Goal: Information Seeking & Learning: Learn about a topic

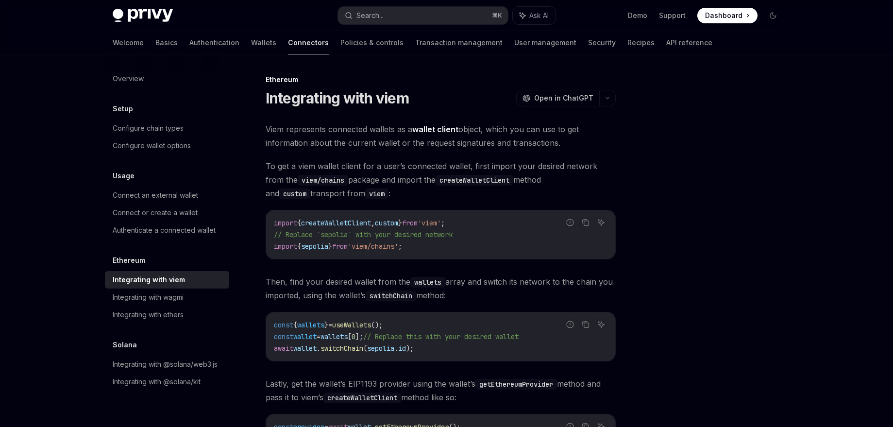
scroll to position [258, 0]
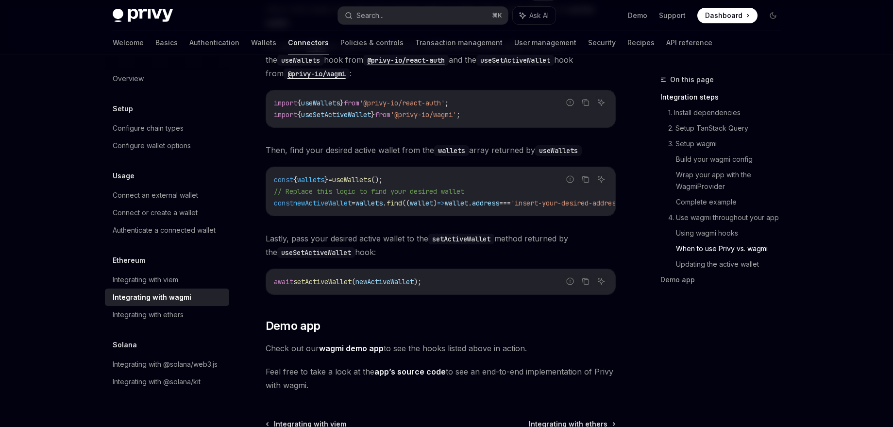
scroll to position [2790, 0]
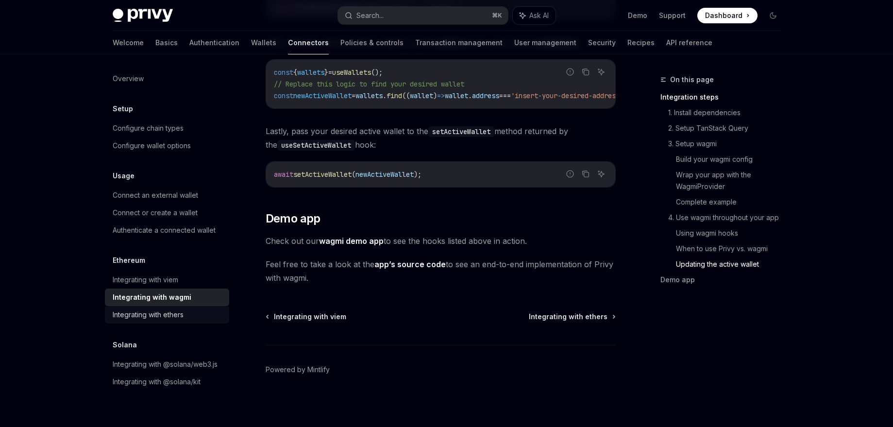
click at [153, 319] on div "Integrating with ethers" at bounding box center [148, 315] width 71 height 12
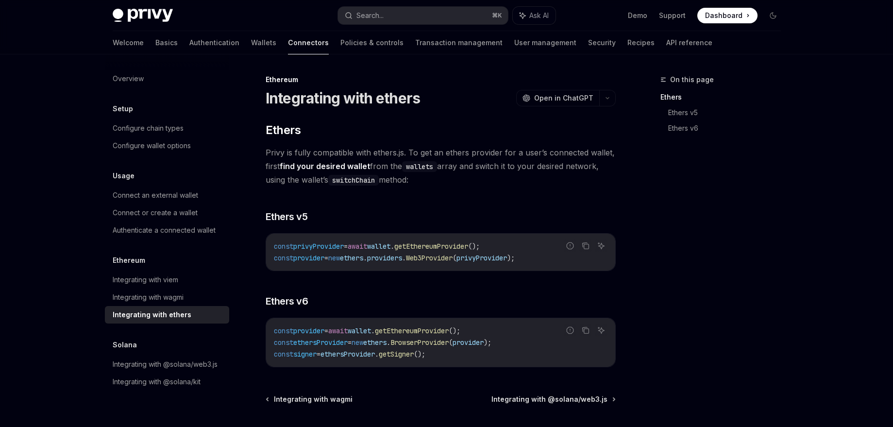
click at [203, 180] on div "Usage" at bounding box center [167, 176] width 124 height 12
click at [192, 192] on div "Connect an external wallet" at bounding box center [155, 195] width 85 height 12
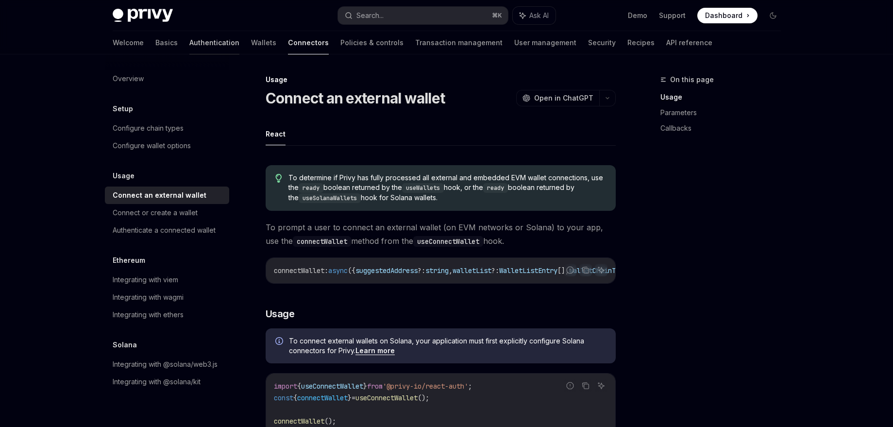
click at [189, 42] on link "Authentication" at bounding box center [214, 42] width 50 height 23
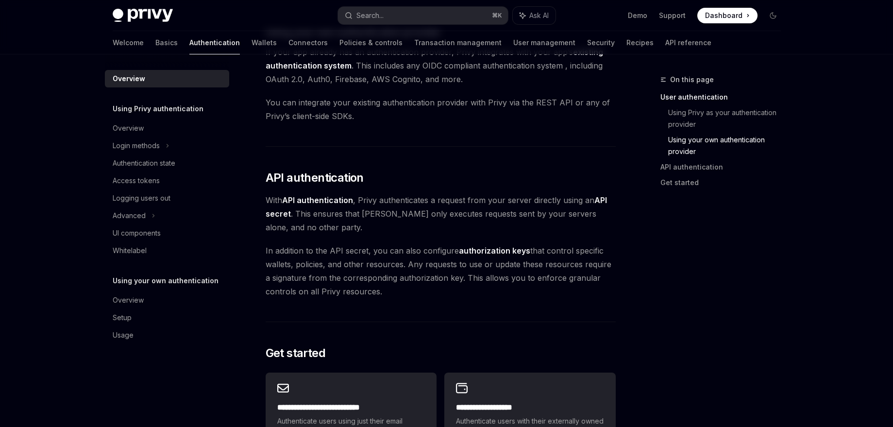
scroll to position [792, 0]
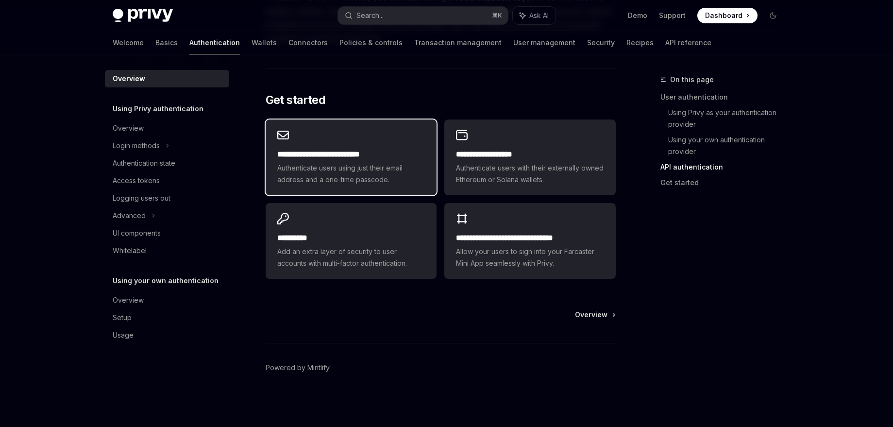
click at [393, 167] on span "Authenticate users using just their email address and a one-time passcode." at bounding box center [351, 173] width 148 height 23
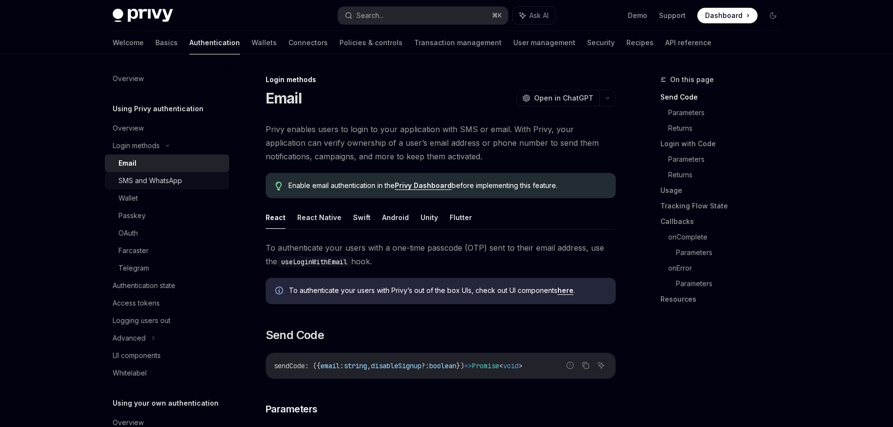
click at [136, 182] on div "SMS and WhatsApp" at bounding box center [151, 181] width 64 height 12
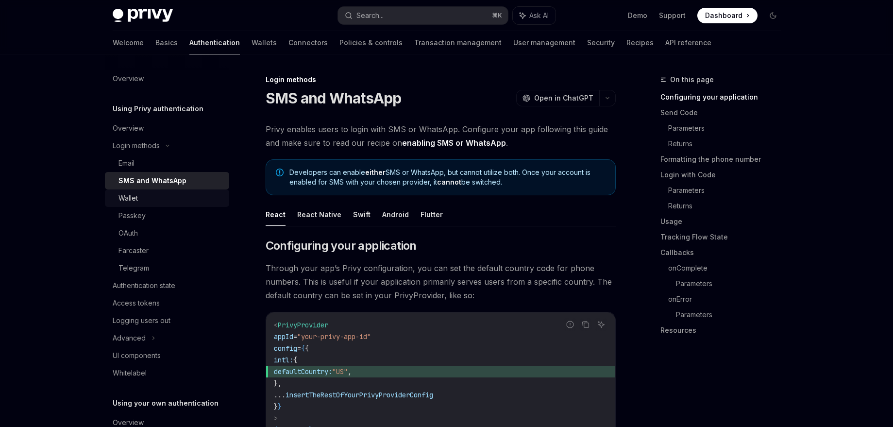
click at [134, 202] on div "Wallet" at bounding box center [128, 198] width 19 height 12
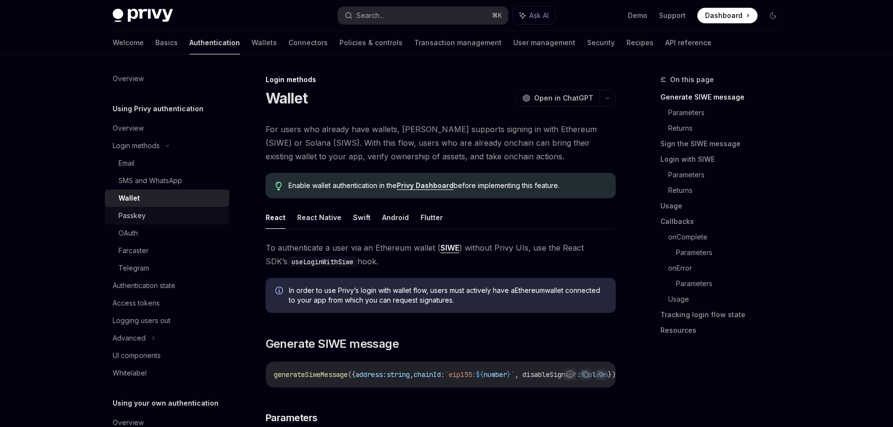
click at [133, 222] on link "Passkey" at bounding box center [167, 215] width 124 height 17
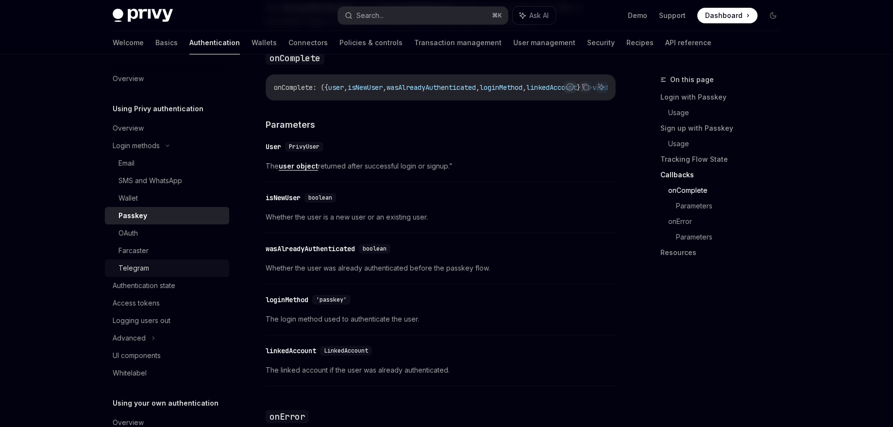
scroll to position [59, 0]
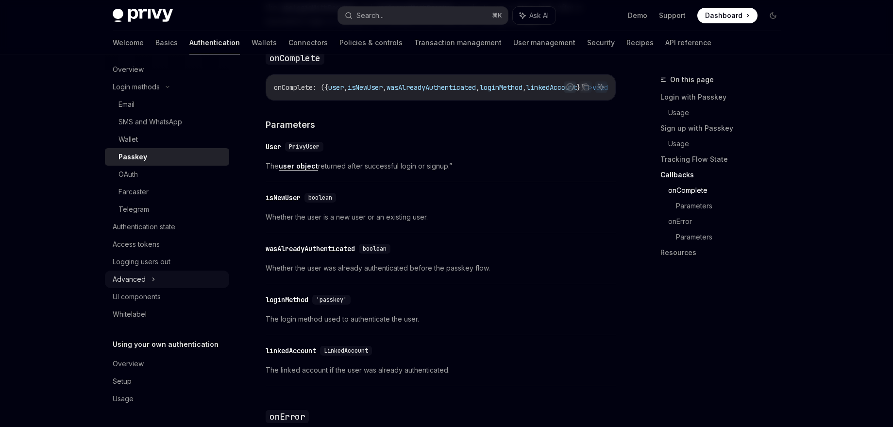
click at [131, 282] on div "Advanced" at bounding box center [129, 279] width 33 height 12
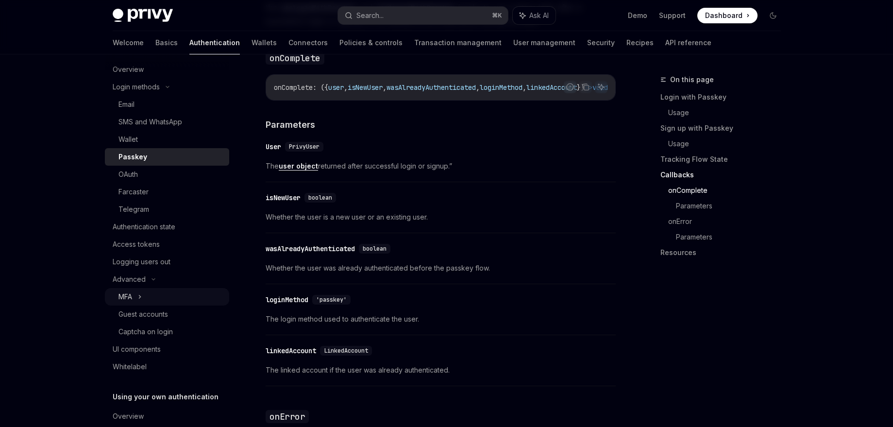
click at [135, 289] on div "MFA" at bounding box center [167, 296] width 124 height 17
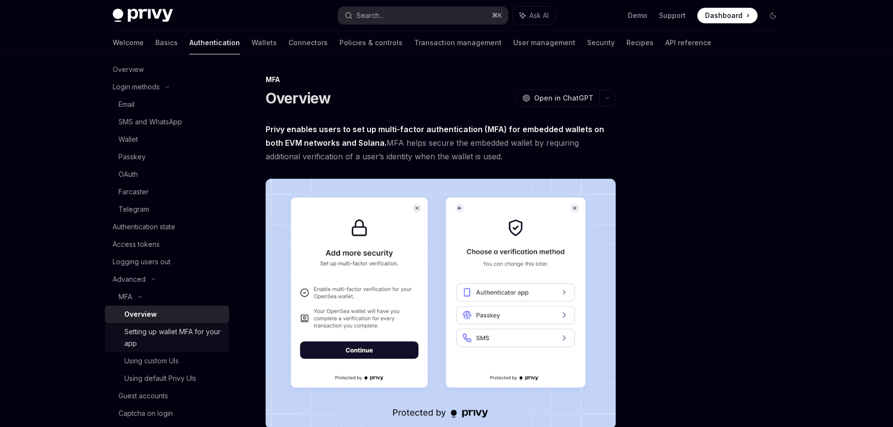
click at [154, 329] on div "Setting up wallet MFA for your app" at bounding box center [173, 337] width 99 height 23
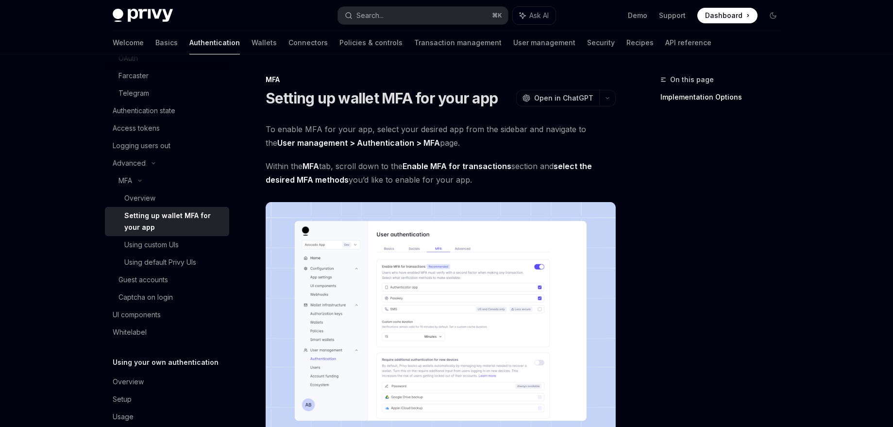
scroll to position [193, 0]
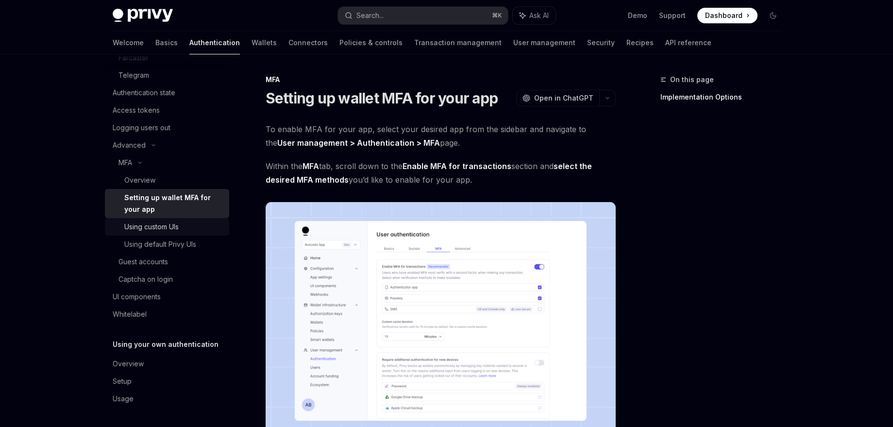
click at [177, 231] on div "Using custom UIs" at bounding box center [151, 227] width 54 height 12
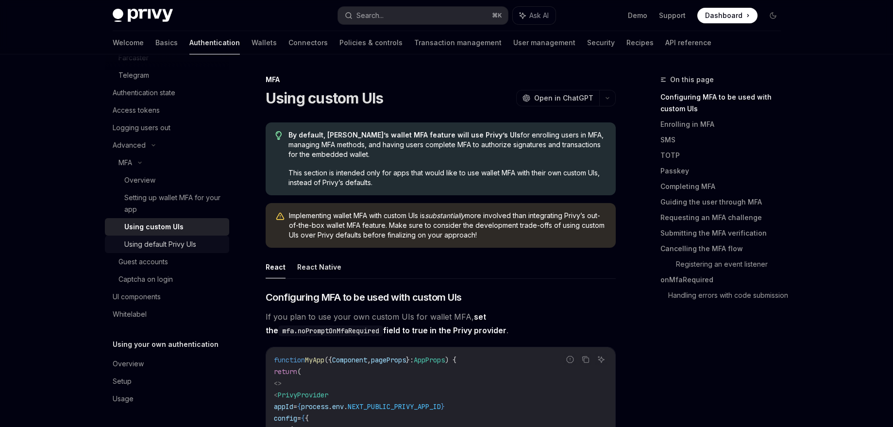
click at [176, 238] on link "Using default Privy UIs" at bounding box center [167, 244] width 124 height 17
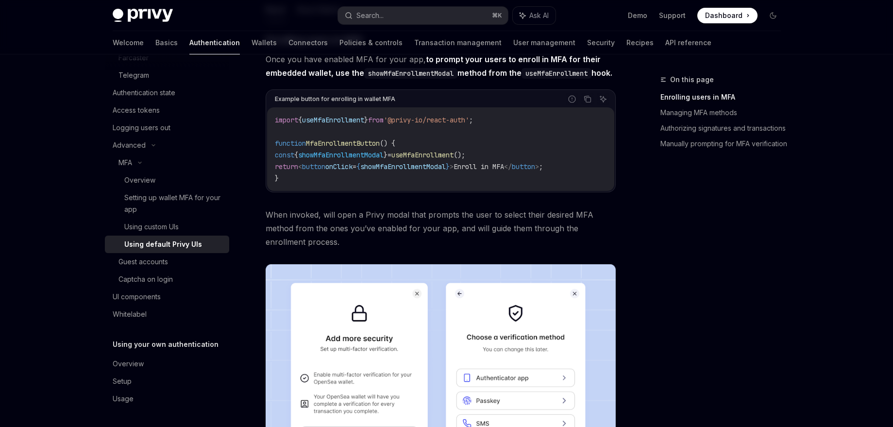
scroll to position [220, 0]
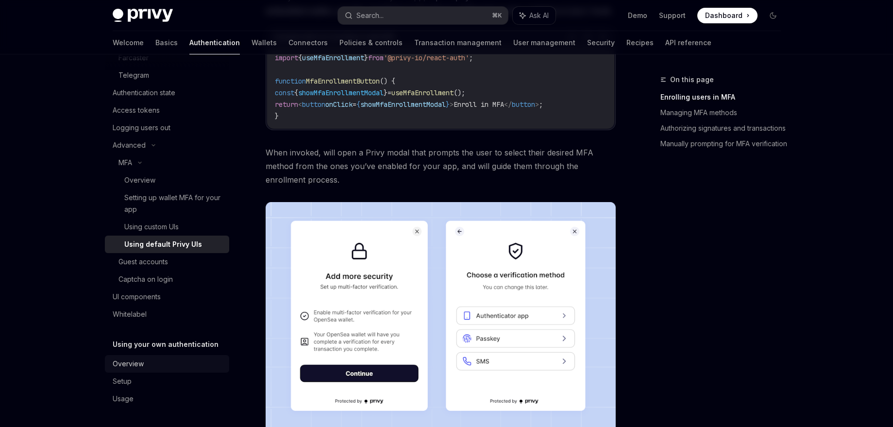
click at [124, 369] on div "Overview" at bounding box center [128, 364] width 31 height 12
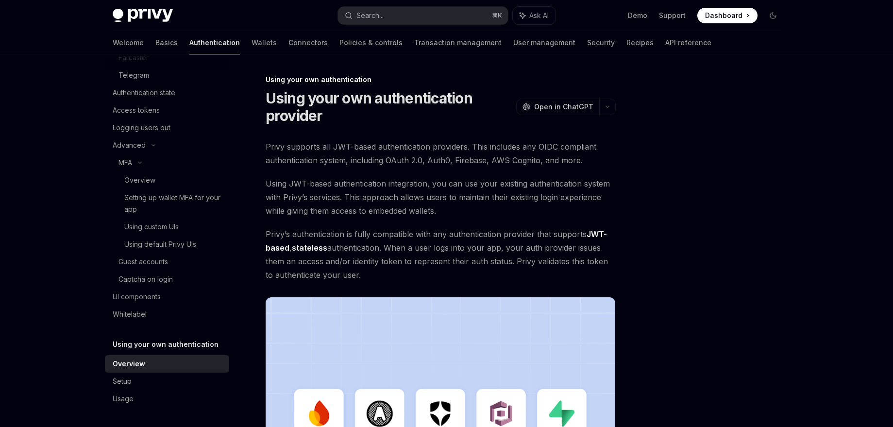
scroll to position [34, 0]
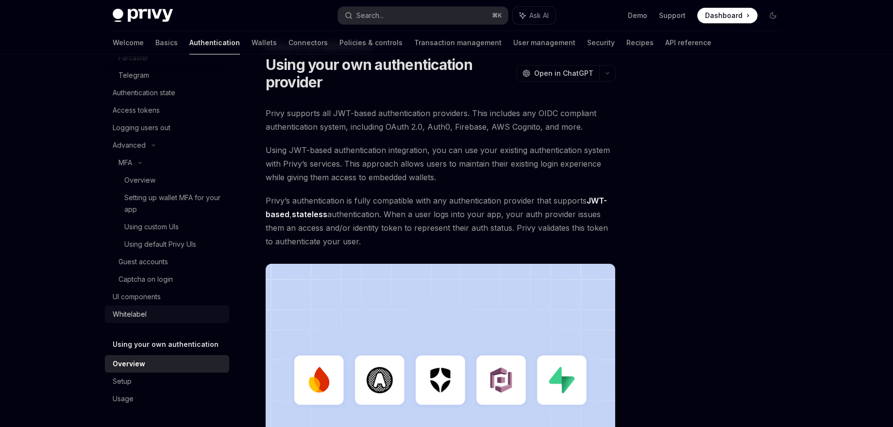
click at [140, 306] on link "Whitelabel" at bounding box center [167, 314] width 124 height 17
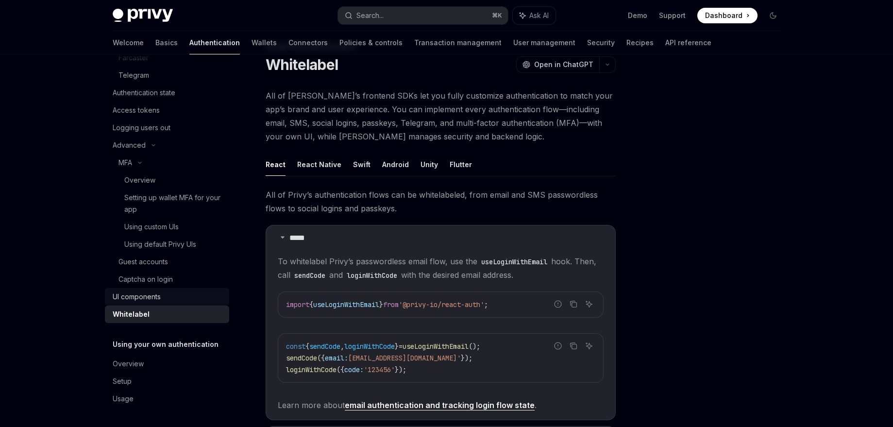
click at [148, 299] on div "UI components" at bounding box center [137, 297] width 48 height 12
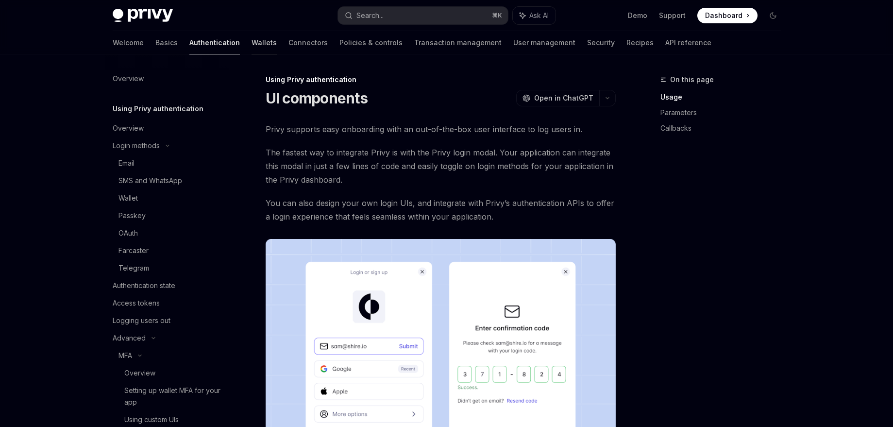
click at [252, 31] on link "Wallets" at bounding box center [264, 42] width 25 height 23
type textarea "*"
